Goal: Task Accomplishment & Management: Complete application form

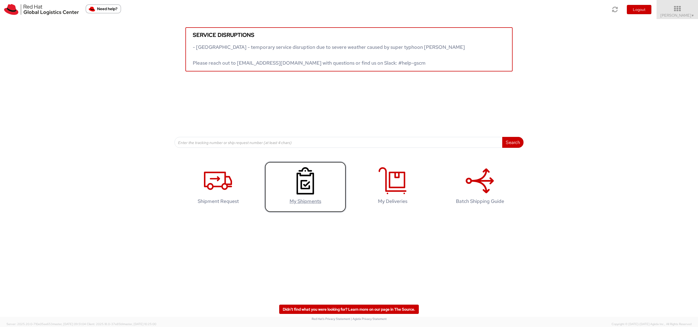
click at [307, 185] on use at bounding box center [305, 180] width 17 height 27
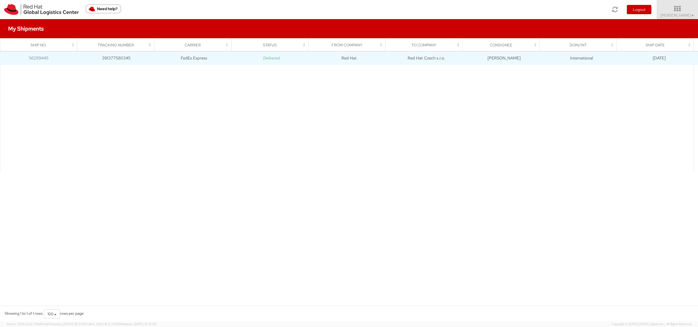
click at [71, 57] on td "56289445" at bounding box center [38, 58] width 77 height 14
click at [179, 56] on td "FedEx Express" at bounding box center [193, 58] width 77 height 14
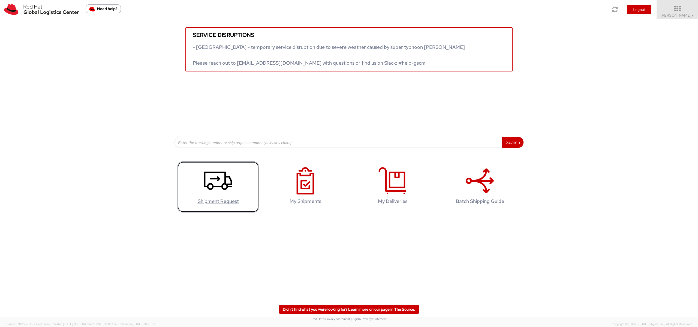
click at [204, 192] on link "Shipment Request" at bounding box center [218, 186] width 82 height 51
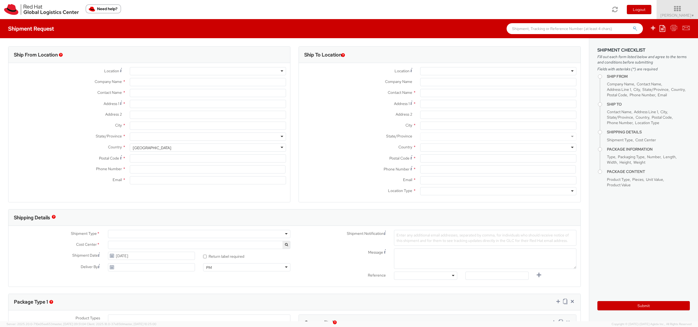
select select "733"
select select
click at [193, 70] on div at bounding box center [208, 71] width 156 height 8
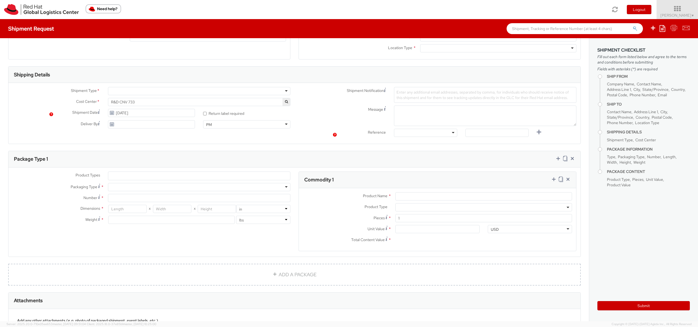
scroll to position [188, 0]
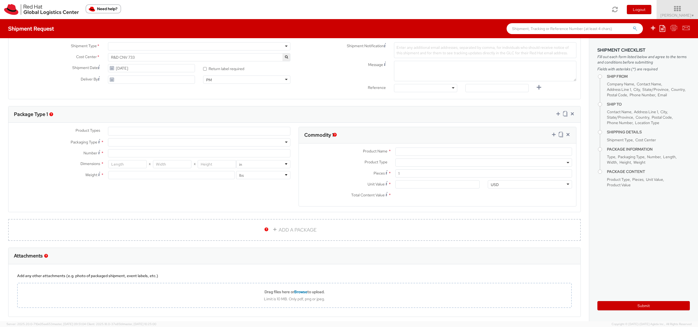
type input "Red Hat"
type input "[PERSON_NAME]"
type input "[EMAIL_ADDRESS][DOMAIN_NAME]"
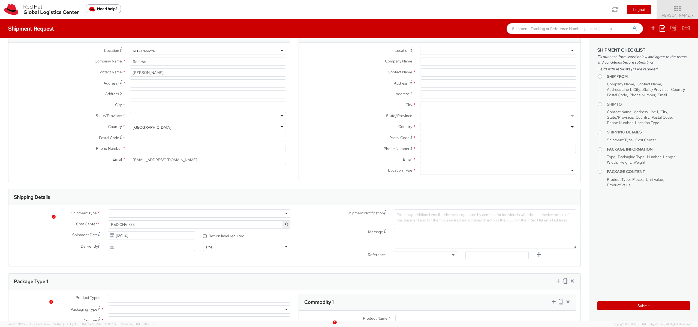
scroll to position [0, 0]
